Goal: Information Seeking & Learning: Learn about a topic

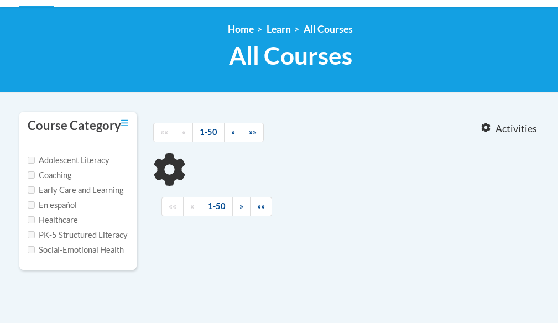
type input "6 step vocab"
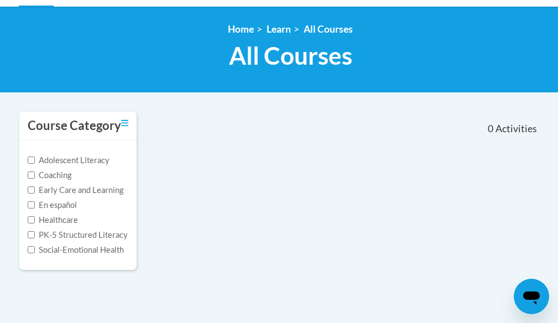
scroll to position [55, 0]
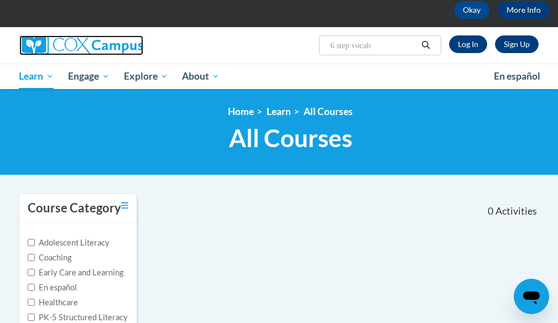
click at [120, 49] on img at bounding box center [81, 45] width 124 height 20
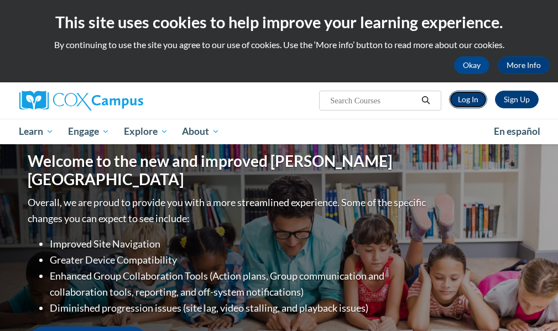
click at [476, 97] on link "Log In" at bounding box center [468, 100] width 38 height 18
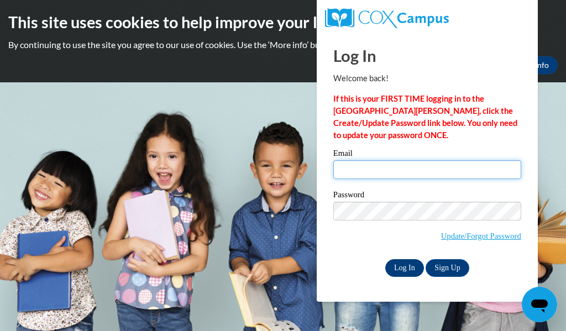
type input "helderss@prescott.k12.wi.us"
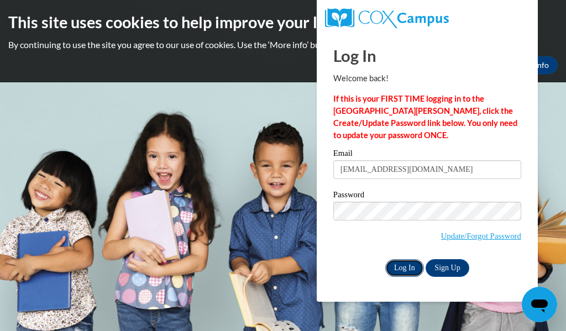
click at [402, 265] on input "Log In" at bounding box center [405, 268] width 39 height 18
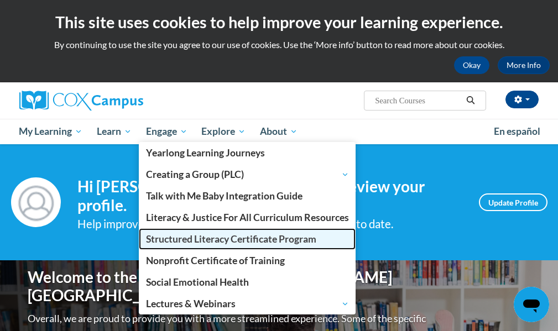
click at [188, 239] on span "Structured Literacy Certificate Program" at bounding box center [231, 239] width 170 height 12
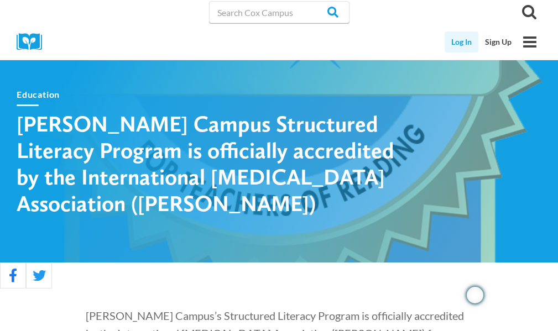
click at [464, 41] on link "Log In" at bounding box center [462, 42] width 34 height 21
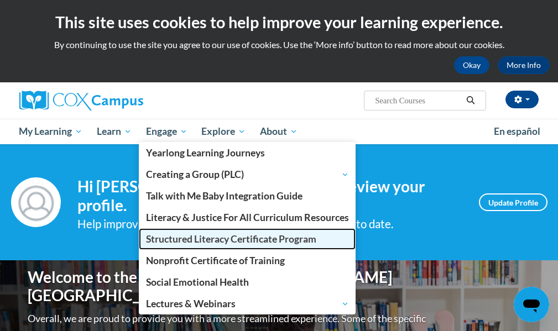
click at [200, 240] on span "Structured Literacy Certificate Program" at bounding box center [231, 239] width 170 height 12
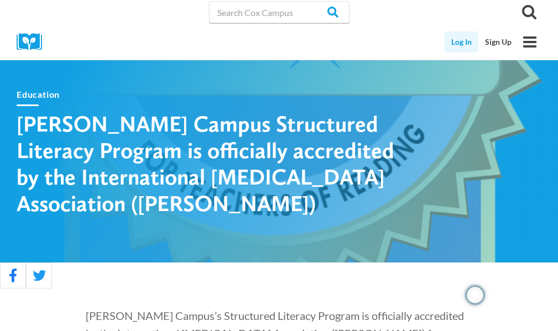
click at [454, 43] on link "Log In" at bounding box center [462, 42] width 34 height 21
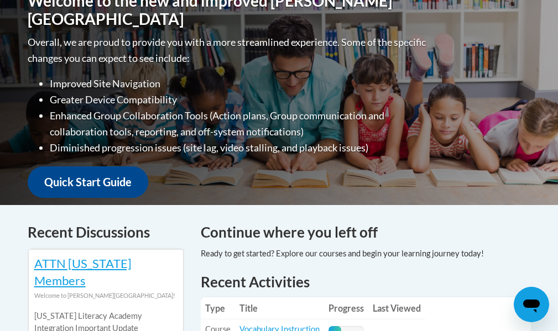
scroll to position [442, 0]
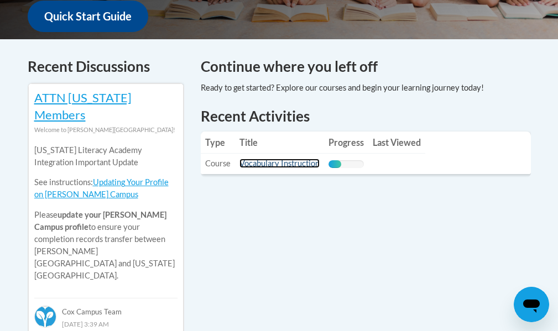
click at [291, 159] on link "Vocabulary Instruction" at bounding box center [279, 163] width 80 height 9
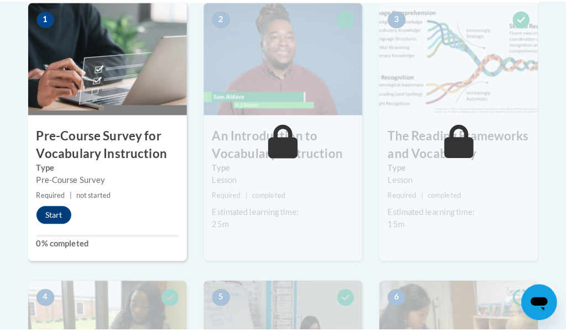
scroll to position [332, 0]
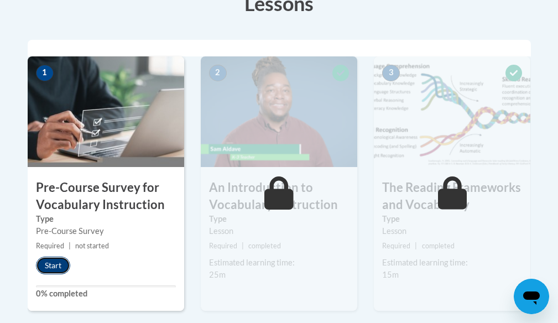
click at [58, 264] on button "Start" at bounding box center [53, 266] width 34 height 18
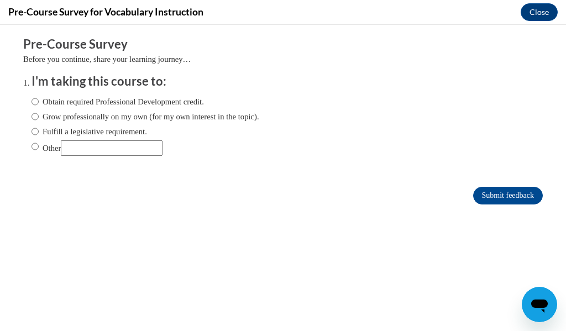
scroll to position [0, 0]
click at [32, 101] on input "Obtain required Professional Development credit." at bounding box center [35, 102] width 7 height 12
radio input "true"
click at [32, 129] on input "Fulfill a legislative requirement." at bounding box center [35, 132] width 7 height 12
radio input "true"
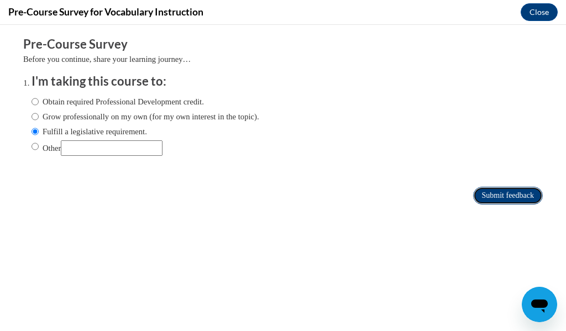
click at [476, 191] on input "Submit feedback" at bounding box center [508, 196] width 70 height 18
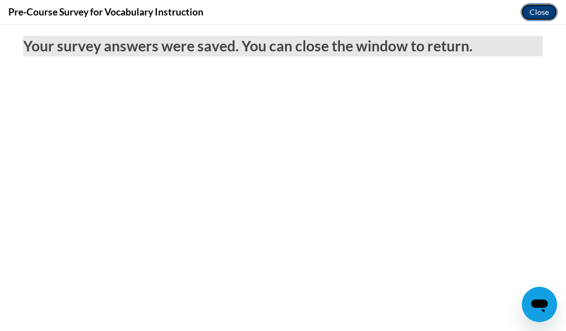
drag, startPoint x: 534, startPoint y: 12, endPoint x: 520, endPoint y: 23, distance: 17.4
click at [534, 12] on button "Close" at bounding box center [539, 12] width 37 height 18
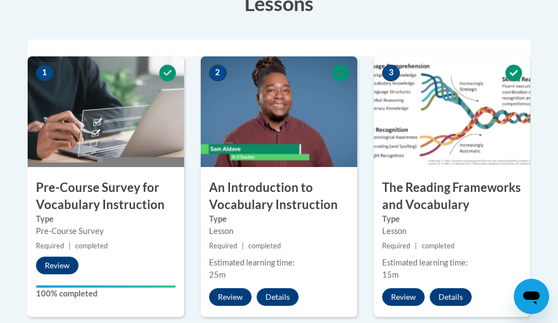
click at [272, 145] on img at bounding box center [279, 111] width 157 height 111
click at [232, 296] on button "Review" at bounding box center [230, 297] width 43 height 18
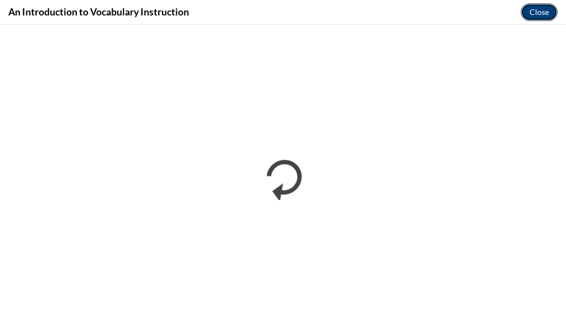
click at [537, 16] on button "Close" at bounding box center [539, 12] width 37 height 18
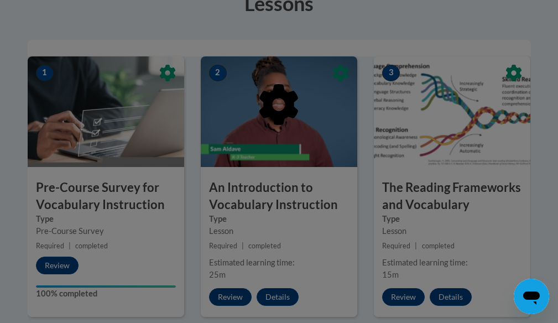
scroll to position [387, 0]
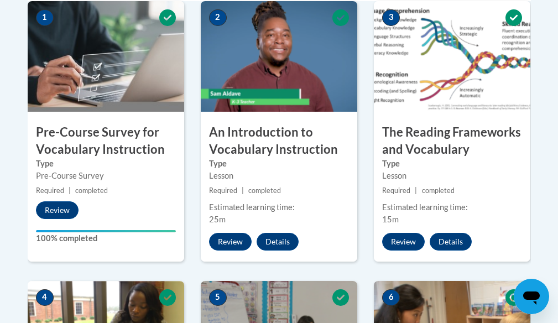
click at [465, 92] on img at bounding box center [452, 56] width 157 height 111
click at [268, 159] on label "Type" at bounding box center [279, 164] width 140 height 12
click at [441, 75] on img at bounding box center [452, 56] width 157 height 111
click at [301, 57] on img at bounding box center [279, 56] width 157 height 111
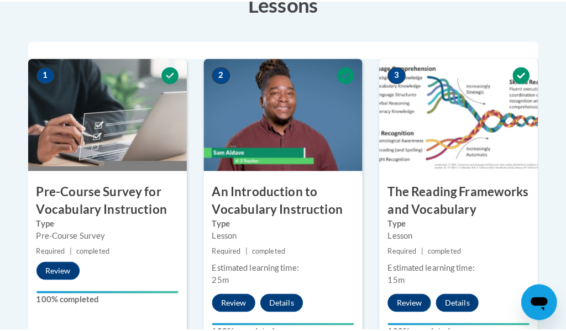
scroll to position [442, 0]
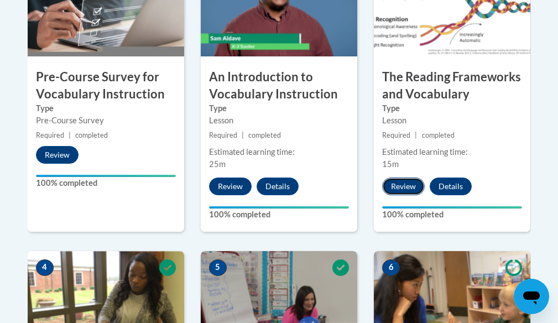
click at [402, 192] on button "Review" at bounding box center [403, 187] width 43 height 18
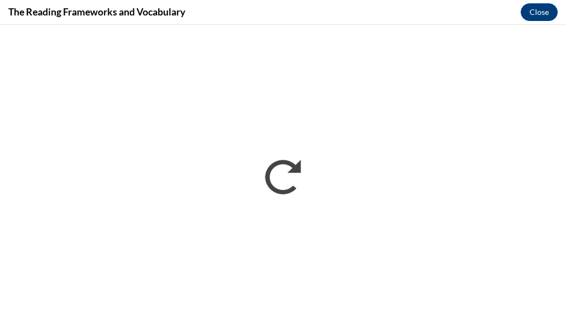
scroll to position [0, 0]
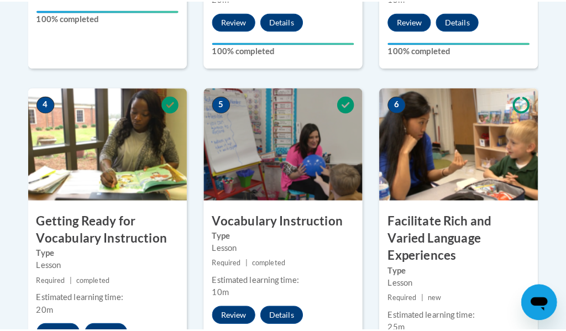
scroll to position [664, 0]
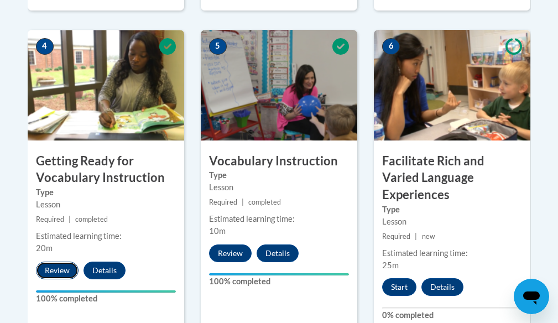
click at [59, 267] on button "Review" at bounding box center [57, 271] width 43 height 18
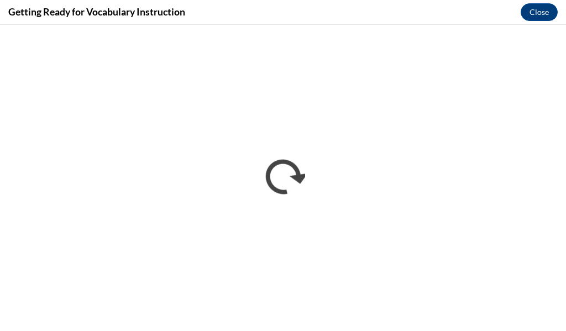
scroll to position [0, 0]
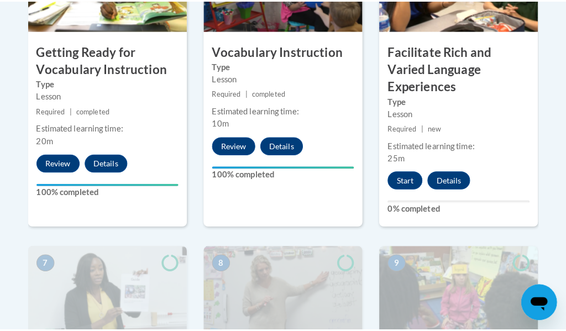
scroll to position [664, 0]
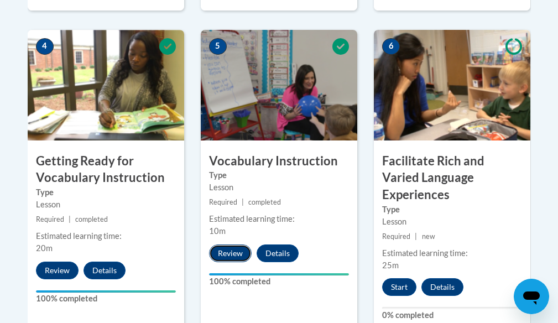
click at [235, 252] on button "Review" at bounding box center [230, 253] width 43 height 18
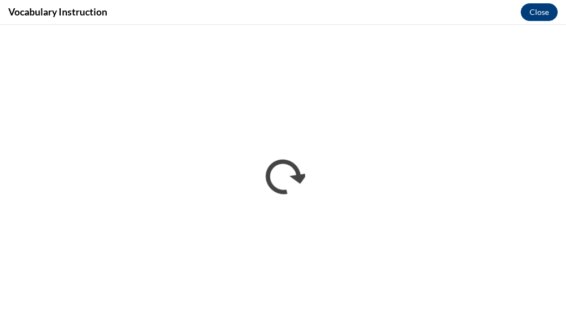
scroll to position [0, 0]
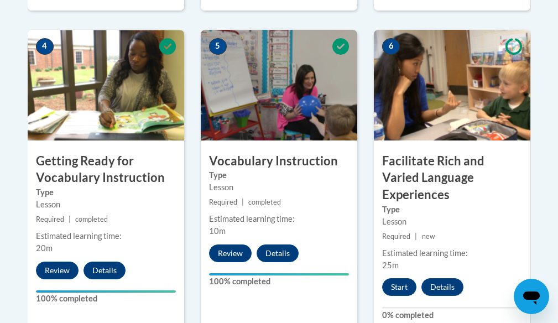
scroll to position [553, 0]
